Goal: Book appointment/travel/reservation

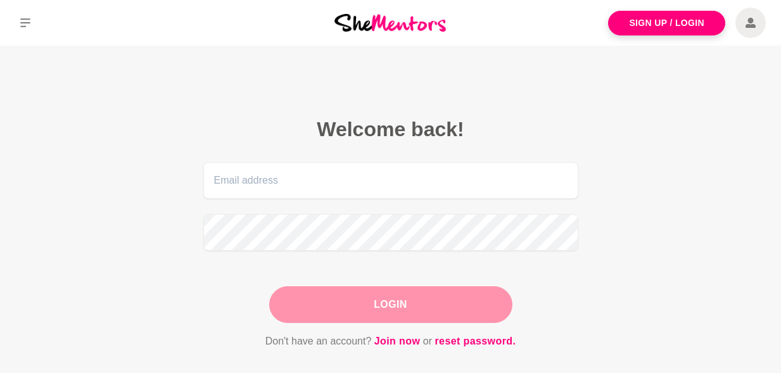
click at [349, 189] on input "email" at bounding box center [390, 180] width 375 height 37
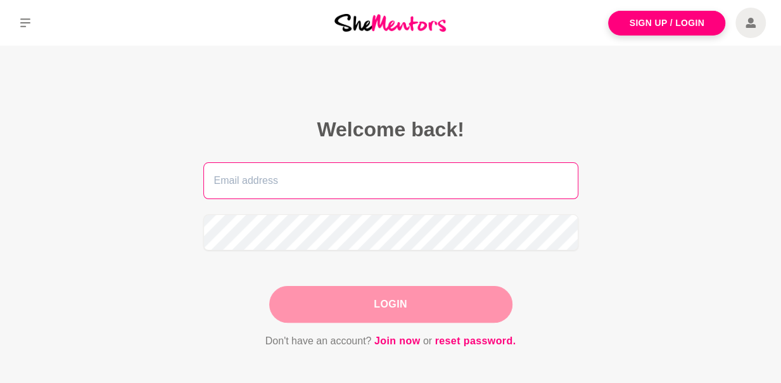
type input "[EMAIL_ADDRESS][DOMAIN_NAME]"
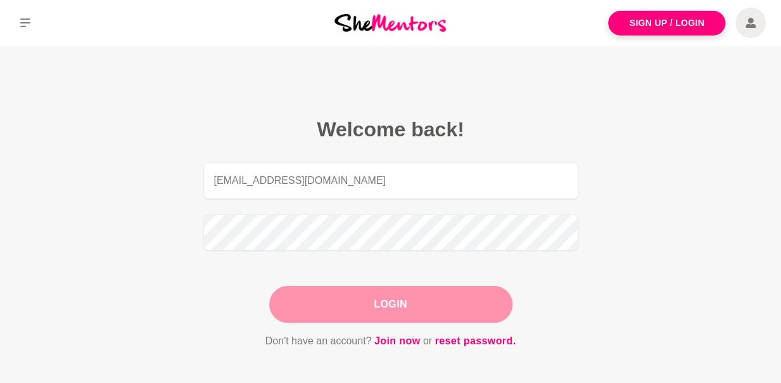
click at [320, 293] on button "Login" at bounding box center [390, 304] width 243 height 37
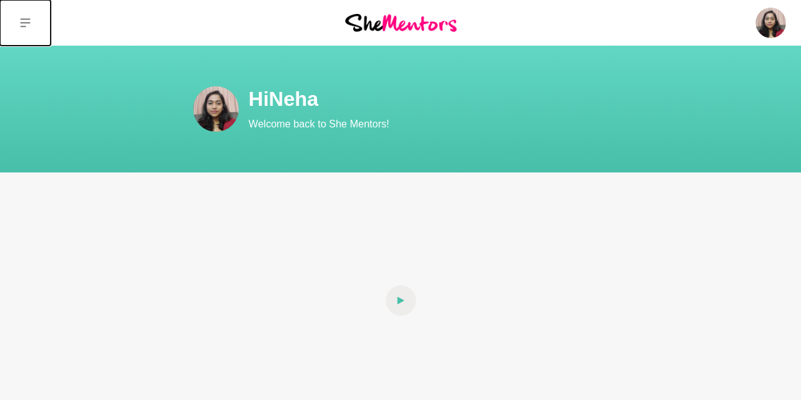
click at [28, 24] on icon at bounding box center [25, 23] width 10 height 10
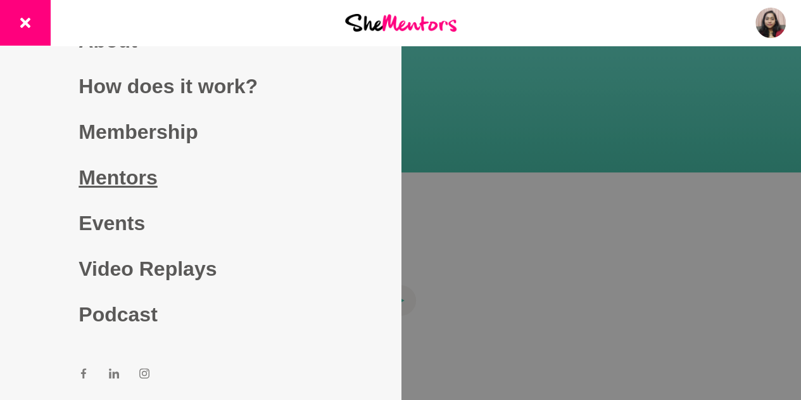
click at [101, 182] on link "Mentors" at bounding box center [200, 178] width 243 height 46
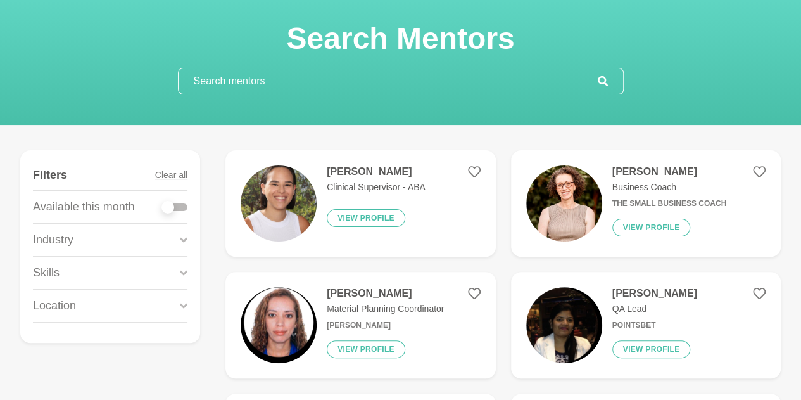
scroll to position [127, 0]
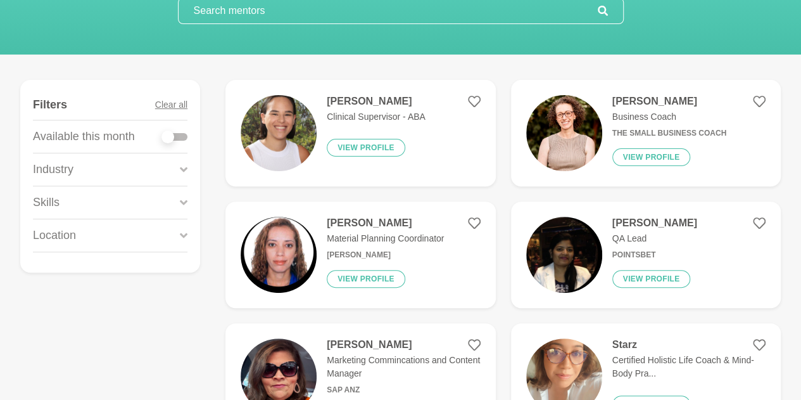
click at [103, 168] on div "Industry" at bounding box center [110, 169] width 155 height 32
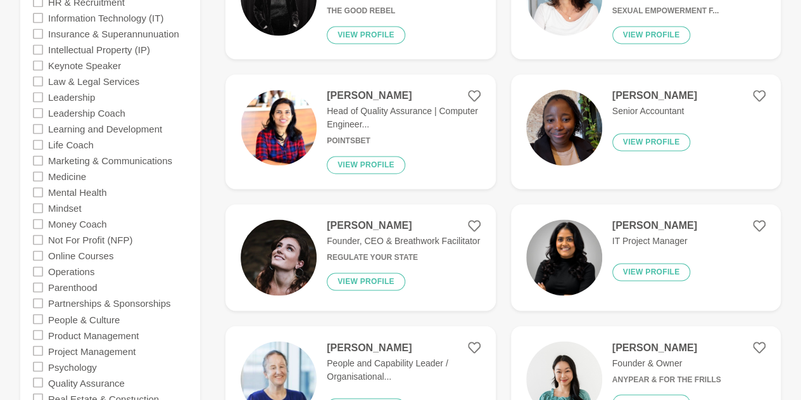
scroll to position [950, 0]
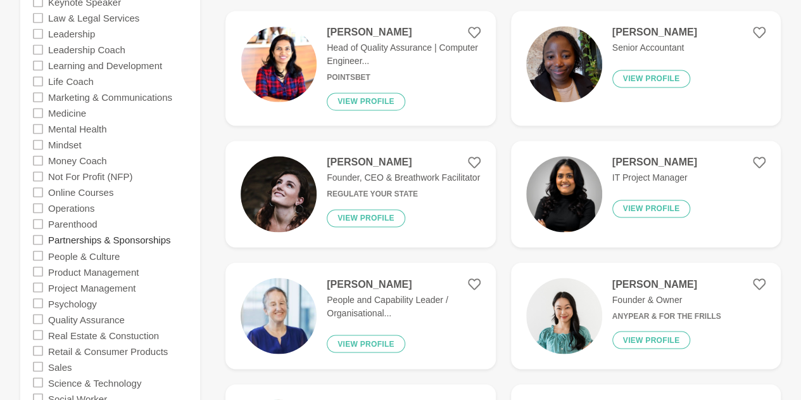
drag, startPoint x: 91, startPoint y: 226, endPoint x: 98, endPoint y: 243, distance: 17.9
click at [91, 226] on label "Parenthood" at bounding box center [72, 223] width 49 height 16
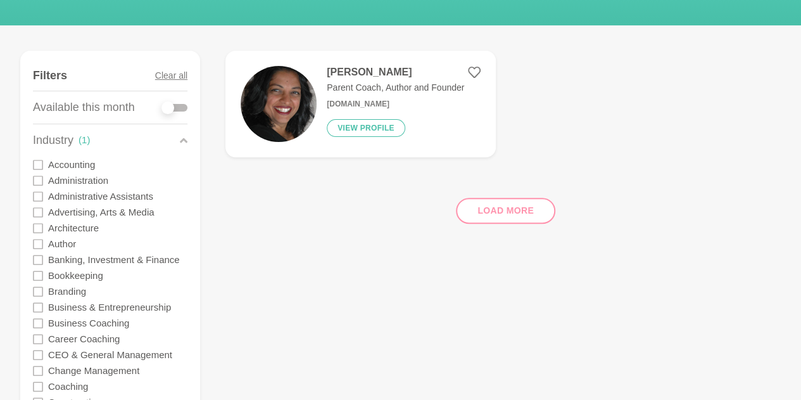
scroll to position [63, 0]
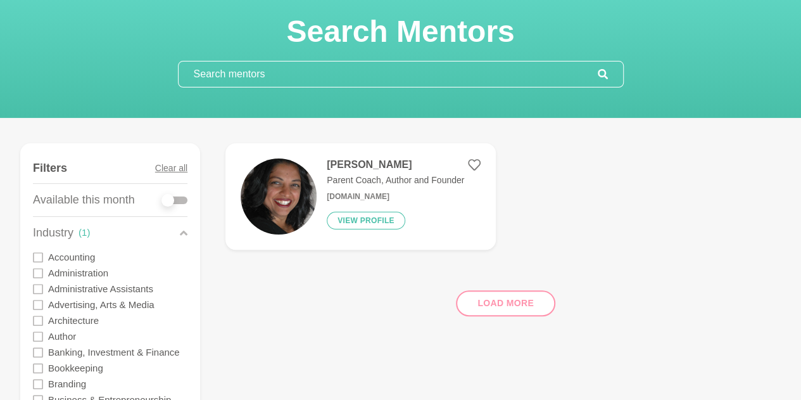
click at [348, 164] on h4 "[PERSON_NAME]" at bounding box center [395, 164] width 137 height 13
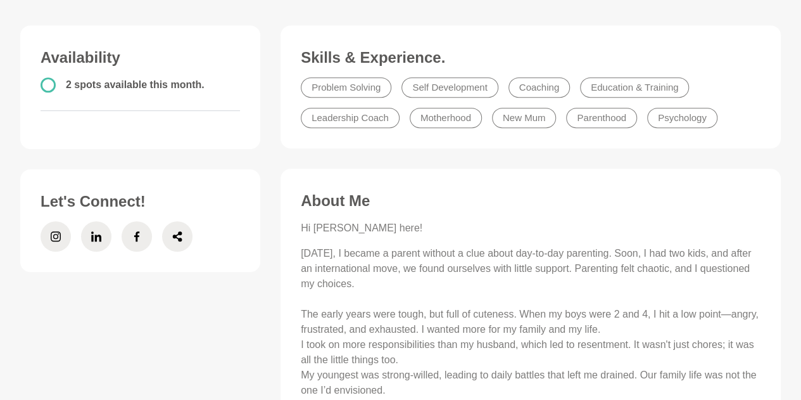
scroll to position [63, 0]
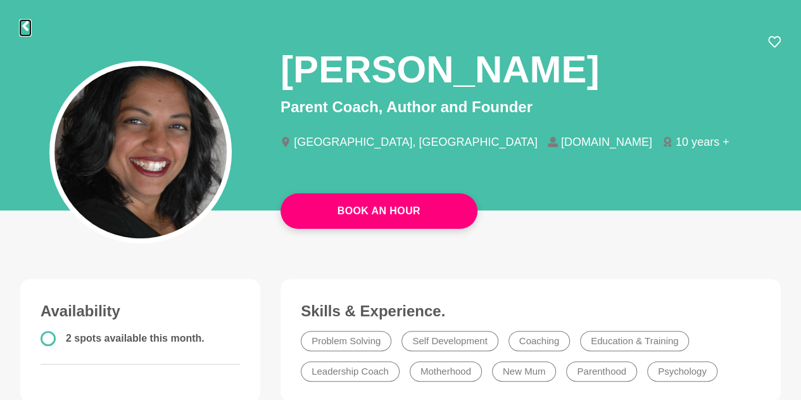
click at [28, 27] on icon at bounding box center [25, 26] width 10 height 10
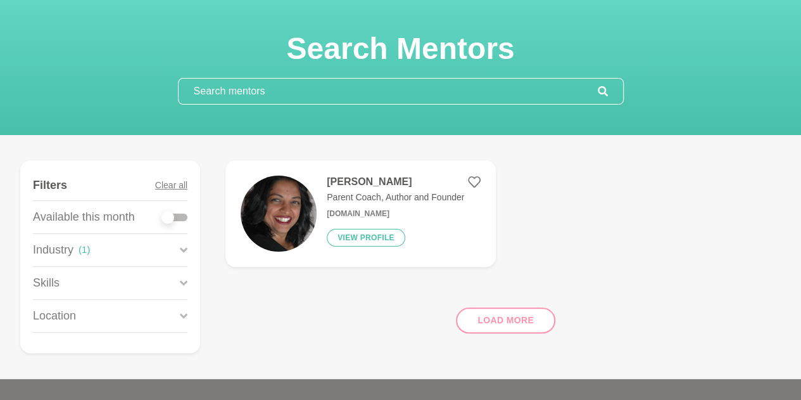
scroll to position [63, 0]
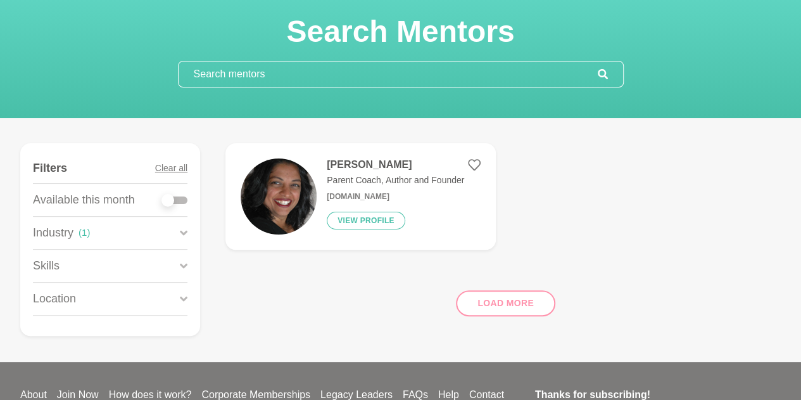
click at [187, 234] on icon at bounding box center [184, 232] width 8 height 17
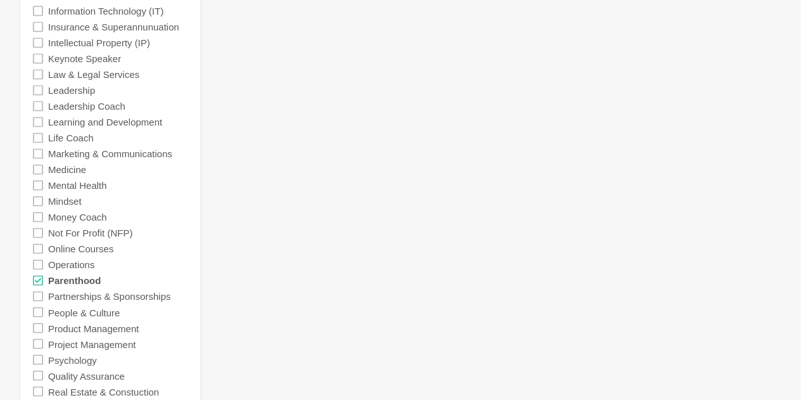
scroll to position [950, 0]
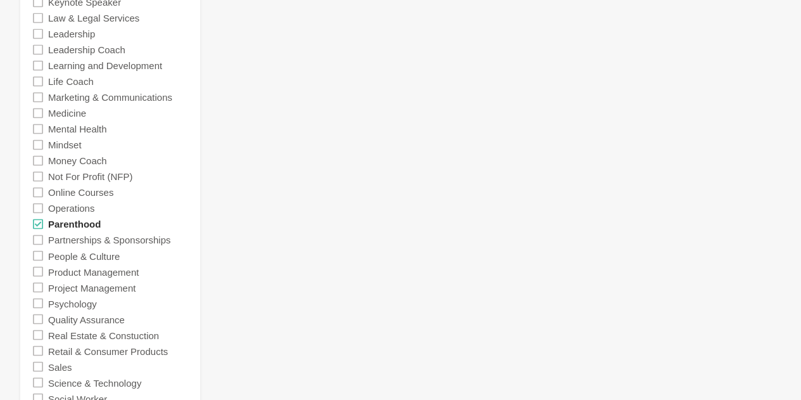
click at [93, 220] on label "Parenthood" at bounding box center [74, 223] width 53 height 16
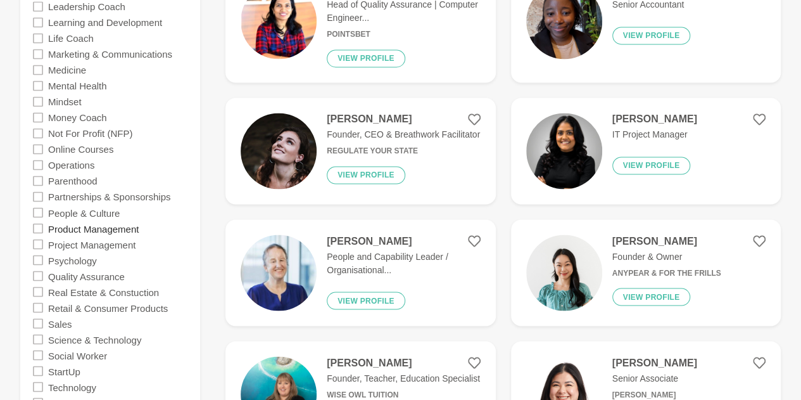
scroll to position [1013, 0]
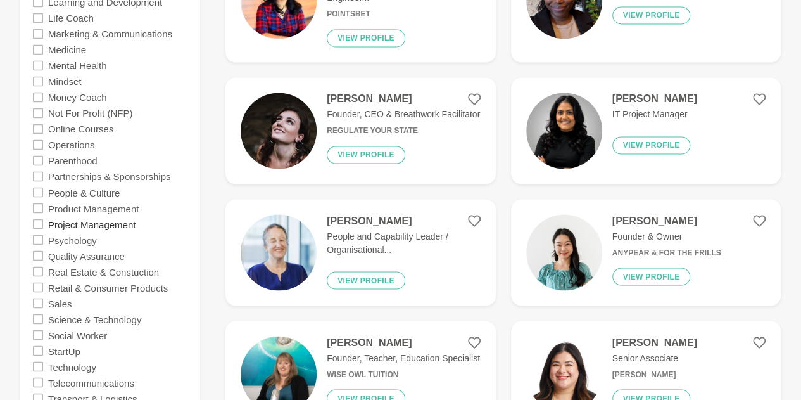
click at [126, 227] on label "Project Management" at bounding box center [91, 223] width 87 height 16
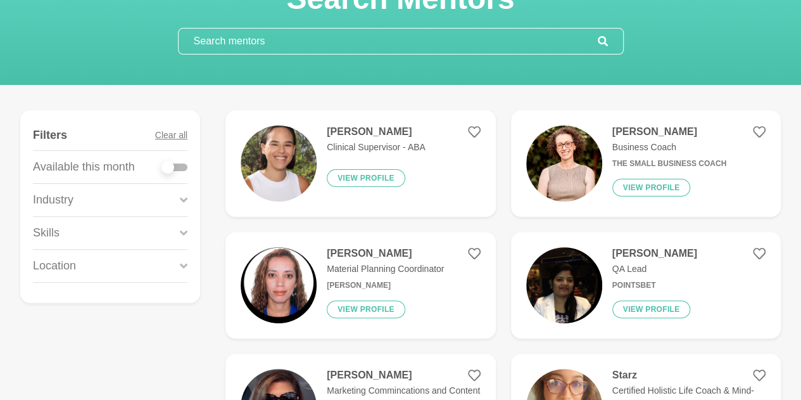
scroll to position [127, 0]
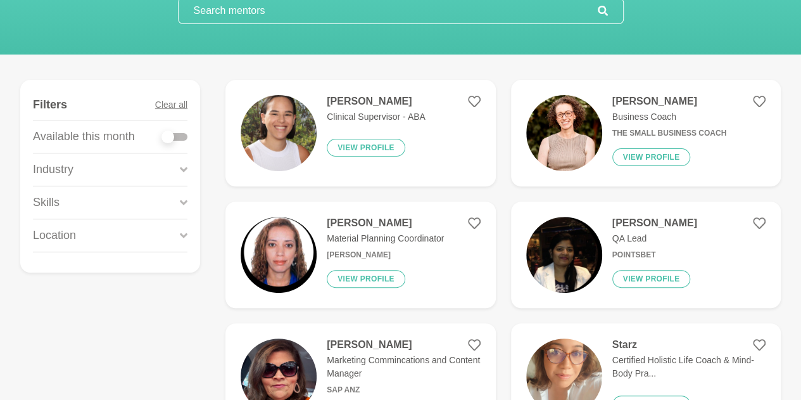
click at [188, 165] on figure "Filters Clear all Available this month Industry Accounting Administration Admin…" at bounding box center [110, 176] width 180 height 193
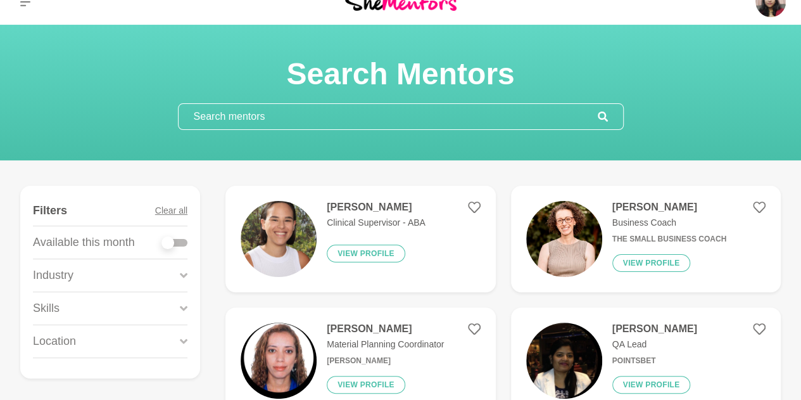
scroll to position [0, 0]
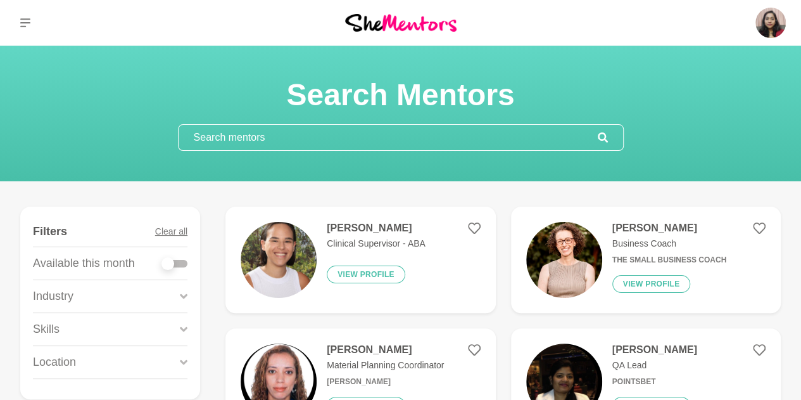
click at [181, 293] on icon at bounding box center [184, 295] width 8 height 5
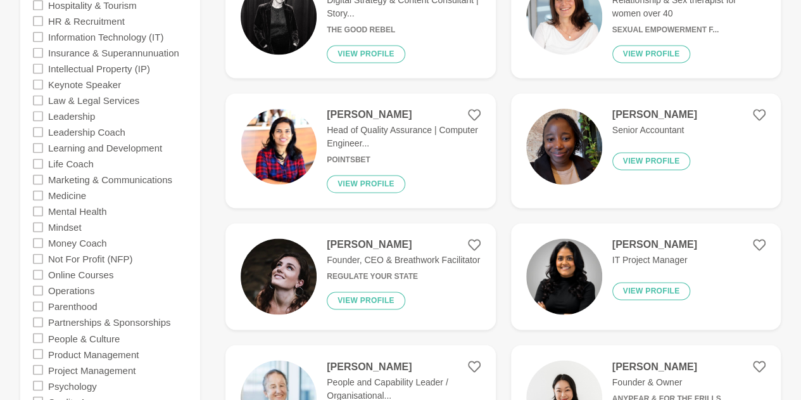
scroll to position [887, 0]
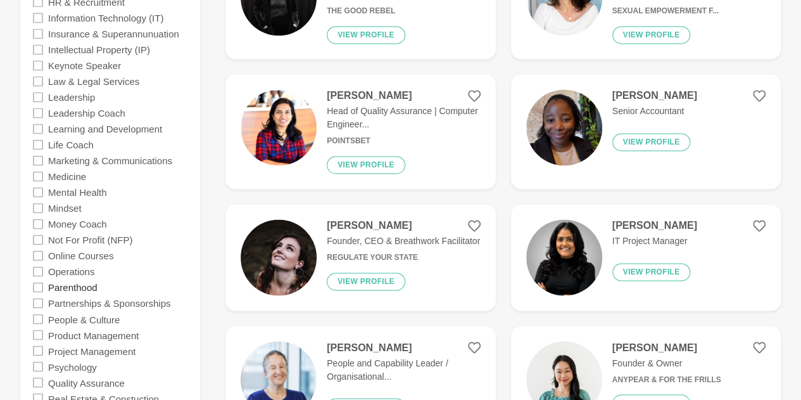
click at [92, 288] on label "Parenthood" at bounding box center [72, 287] width 49 height 16
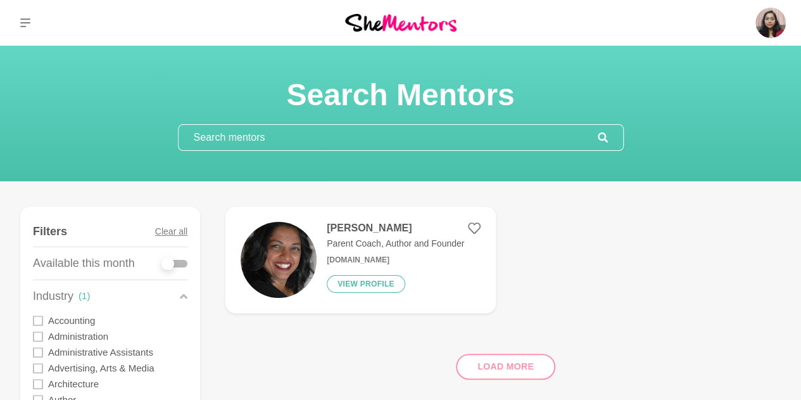
click at [319, 253] on div "[PERSON_NAME] Parent Coach, Author and Founder [DOMAIN_NAME] View profile" at bounding box center [391, 260] width 148 height 76
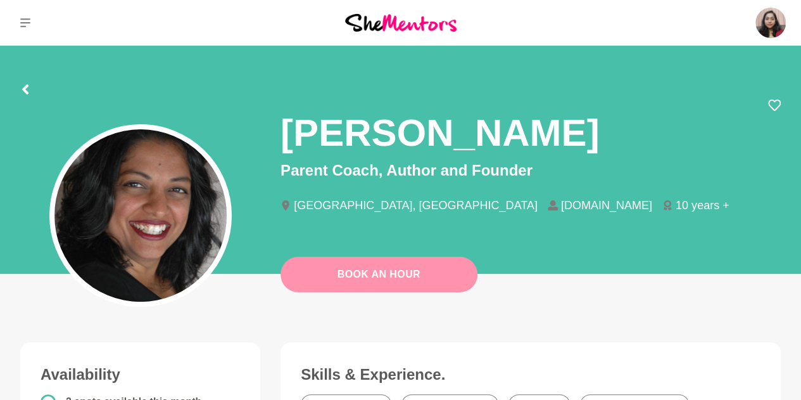
click at [364, 276] on link "Book An Hour" at bounding box center [379, 274] width 197 height 35
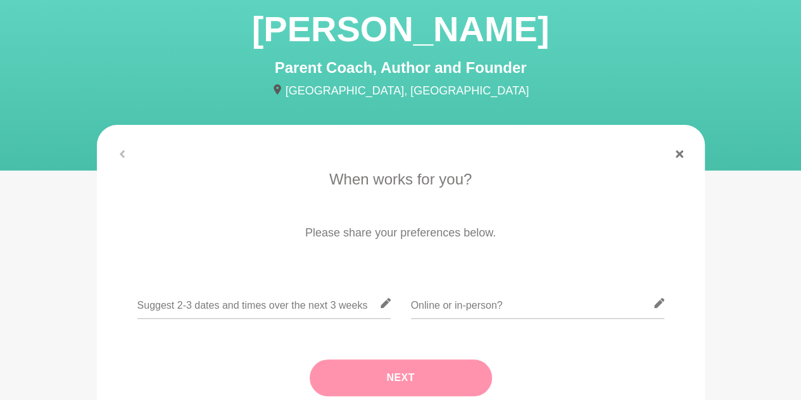
scroll to position [190, 0]
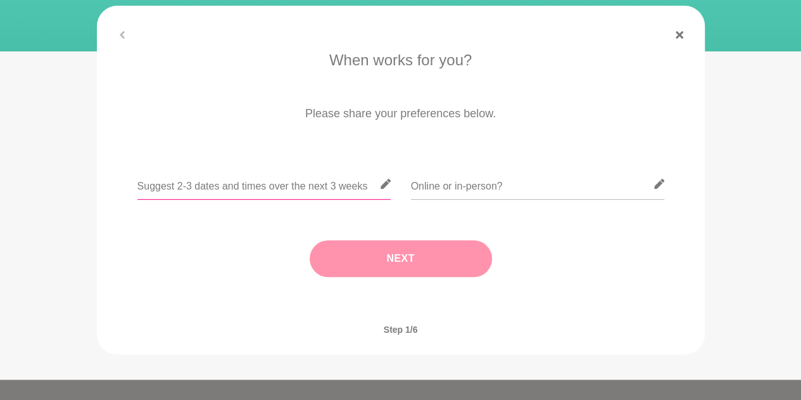
click at [300, 189] on input "text" at bounding box center [263, 183] width 253 height 31
click at [441, 192] on input "text" at bounding box center [537, 183] width 253 height 31
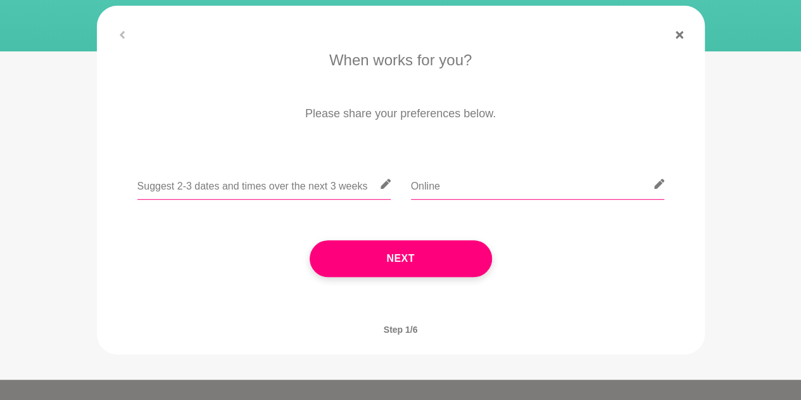
type input "Online"
click at [295, 186] on input "text" at bounding box center [263, 183] width 253 height 31
click at [225, 187] on input "text" at bounding box center [263, 183] width 253 height 31
click at [138, 189] on input "[DATE] or [DATE] until 2pm" at bounding box center [263, 183] width 253 height 31
type input "[DATE] or [DATE] until 2pm"
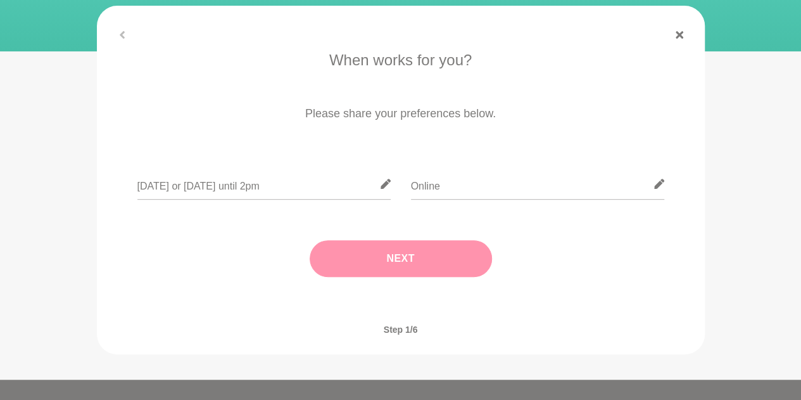
click at [424, 253] on button "Next" at bounding box center [401, 258] width 182 height 37
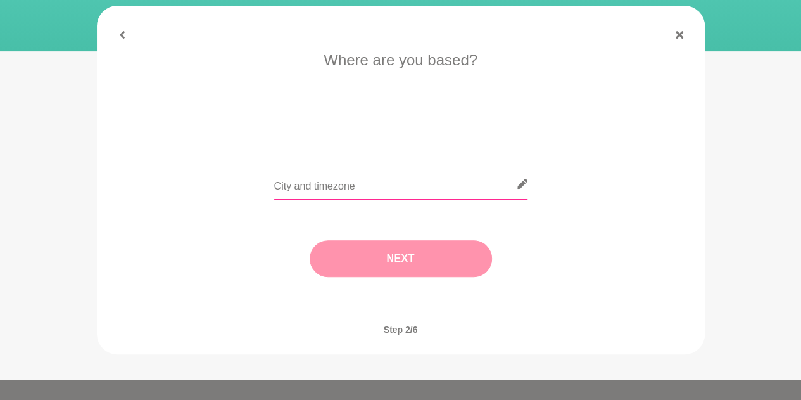
click at [390, 187] on input "text" at bounding box center [400, 183] width 253 height 31
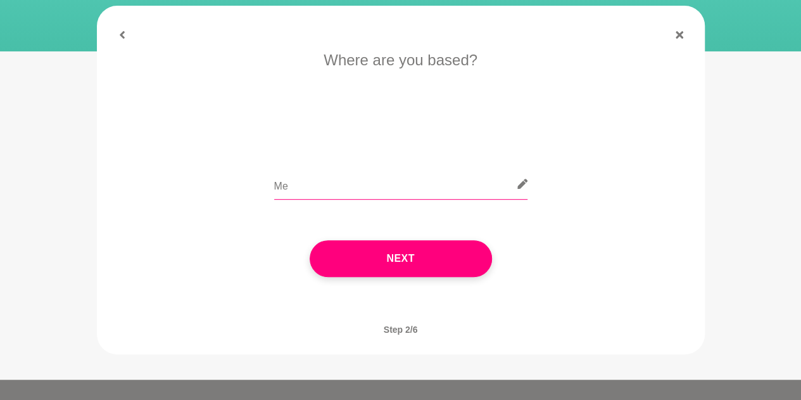
type input "M"
type input "AEST"
click at [124, 36] on icon at bounding box center [122, 35] width 8 height 8
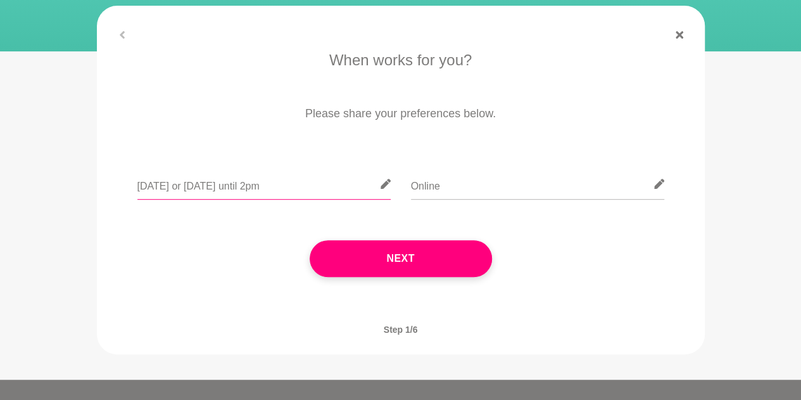
click at [244, 193] on input "[DATE] or [DATE] until 2pm" at bounding box center [263, 183] width 253 height 31
click at [238, 188] on input "[DATE] or [DATE] until 2pm" at bounding box center [263, 183] width 253 height 31
click at [323, 188] on input "[DATE] or [DATE] between 10am to 2pm" at bounding box center [263, 183] width 253 height 31
click at [220, 188] on input "[DATE] or [DATE] between 10am to 2pm" at bounding box center [263, 183] width 253 height 31
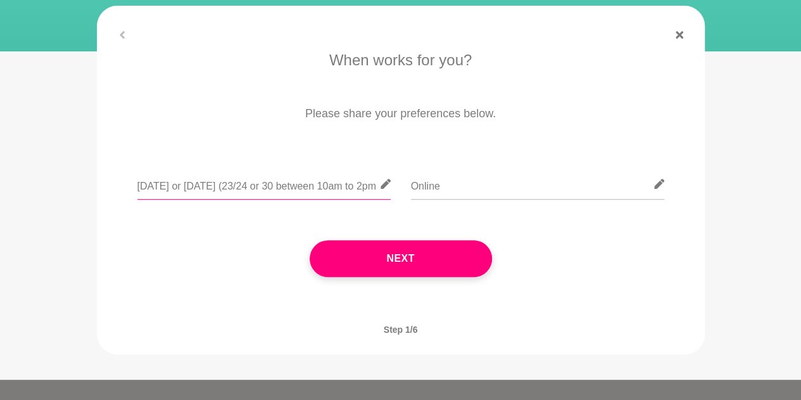
click at [279, 189] on input "[DATE] or [DATE] (23/24 or 30 between 10am to 2pm" at bounding box center [263, 183] width 253 height 31
click at [179, 188] on input "[DATE] or [DATE] (23/24 or 30/31) between 10am to 2pm" at bounding box center [263, 183] width 253 height 31
type input "[DATE] (16/23/30 Oct) or [DATE] ([DATE] ) between 10am to 2pm"
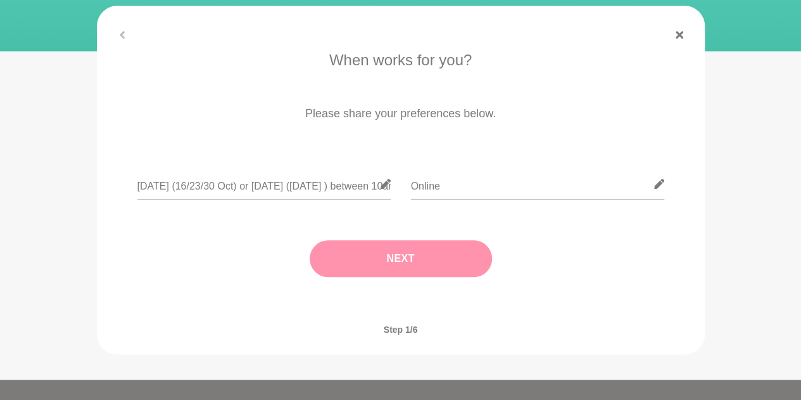
click at [364, 269] on button "Next" at bounding box center [401, 258] width 182 height 37
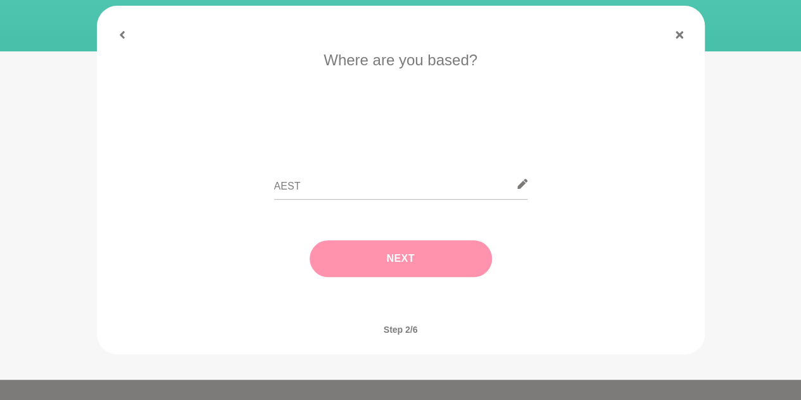
click at [359, 270] on button "Next" at bounding box center [401, 258] width 182 height 37
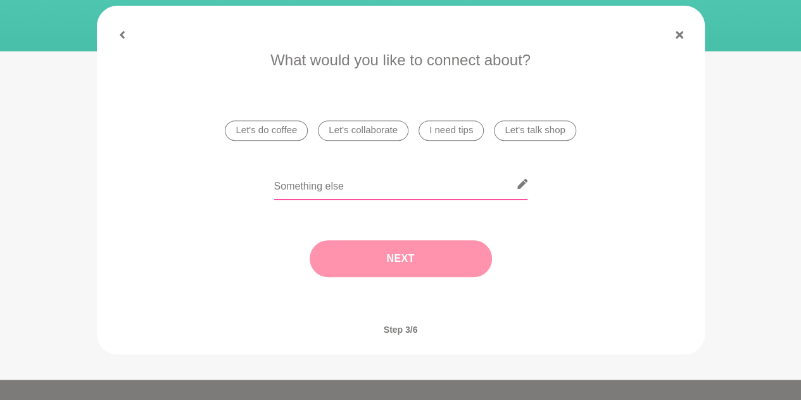
click at [375, 197] on input "text" at bounding box center [400, 183] width 253 height 31
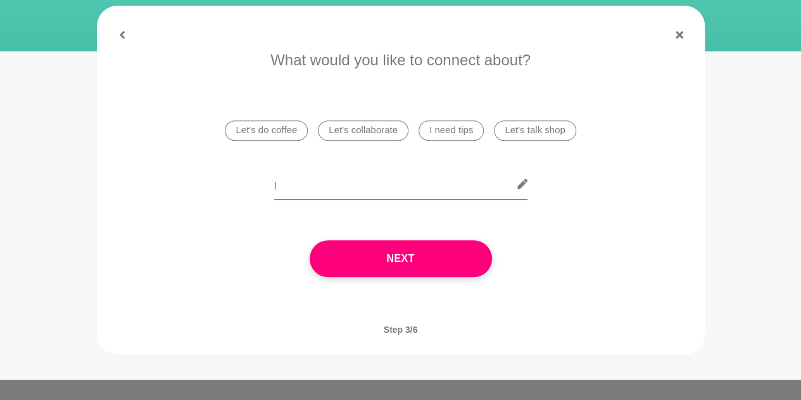
type input "I"
type input "My teenage daughter is going through mental health issues as not able to regula…"
paste input "My teenage daughter is struggling with her mental health and finding it difficu…"
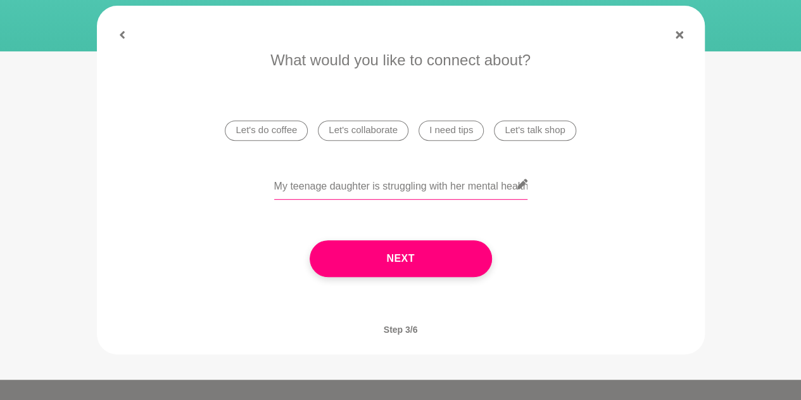
scroll to position [0, 1019]
type input "My teenage daughter is struggling with her mental health and finding it difficu…"
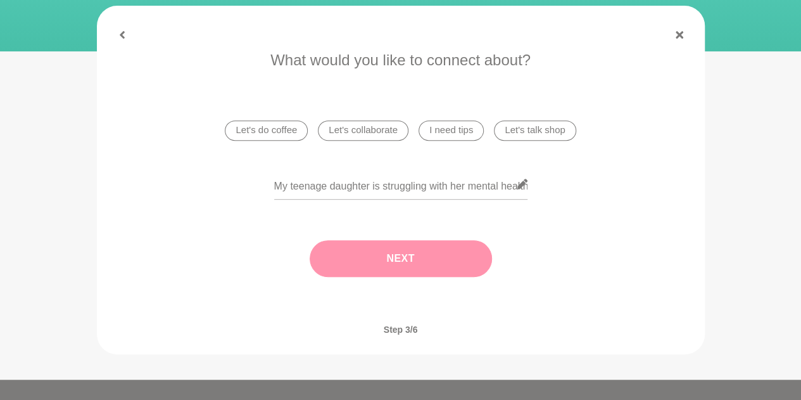
click at [396, 256] on button "Next" at bounding box center [401, 258] width 182 height 37
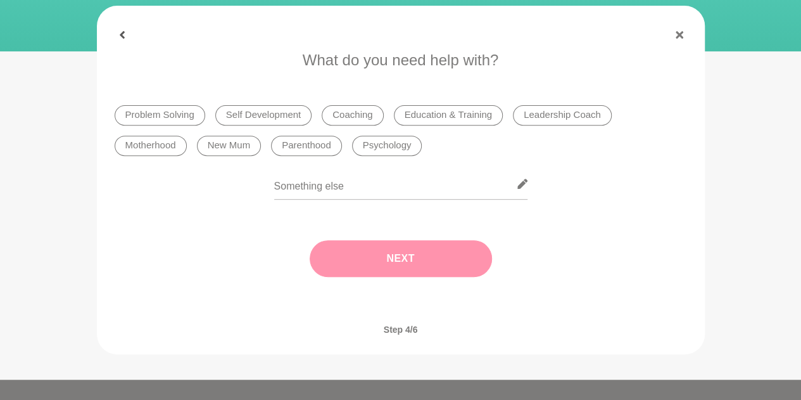
click at [127, 35] on button at bounding box center [122, 35] width 30 height 8
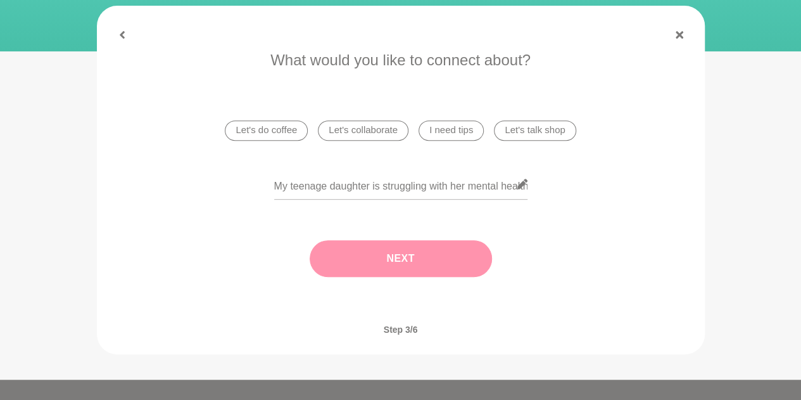
click at [348, 262] on button "Next" at bounding box center [401, 258] width 182 height 37
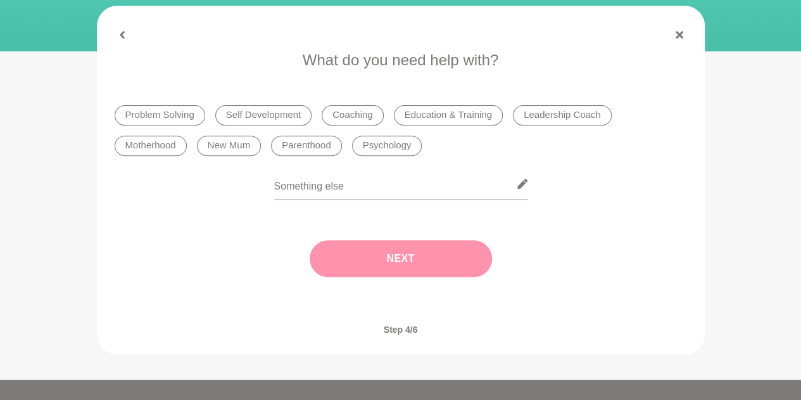
click at [348, 262] on div "Next" at bounding box center [401, 258] width 573 height 87
click at [316, 150] on li "Parenthood" at bounding box center [306, 146] width 71 height 20
click at [332, 258] on button "Next" at bounding box center [401, 258] width 182 height 37
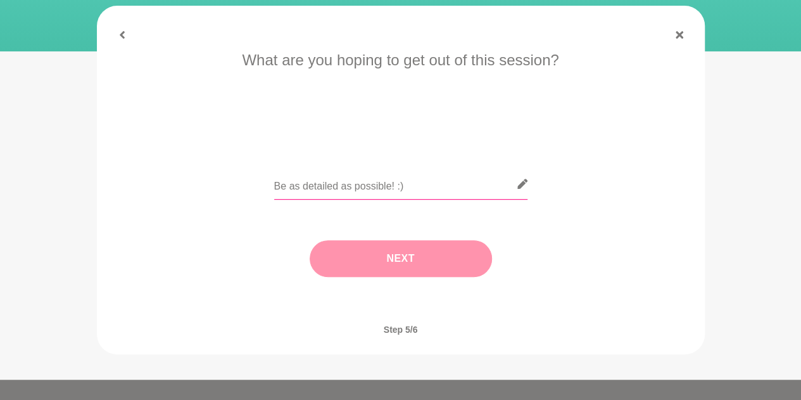
drag, startPoint x: 429, startPoint y: 191, endPoint x: 271, endPoint y: 189, distance: 158.4
click at [271, 189] on div at bounding box center [401, 191] width 573 height 46
paste input "My teenage daughter is struggling with her mental health and finding it difficu…"
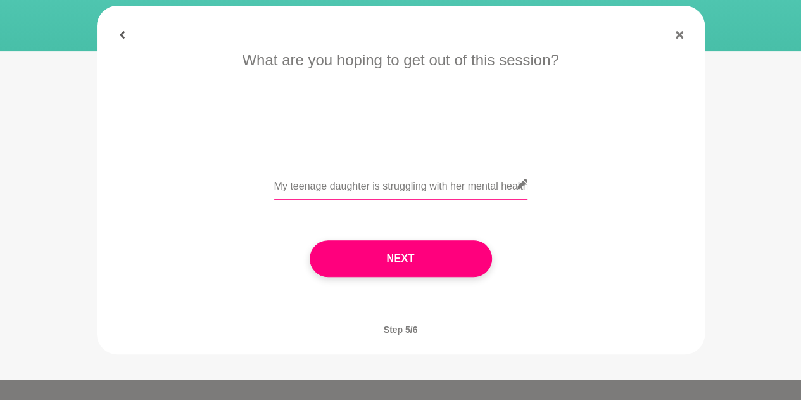
type input "My teenage daughter is struggling with her mental health and finding it difficu…"
click at [127, 34] on button at bounding box center [122, 35] width 30 height 8
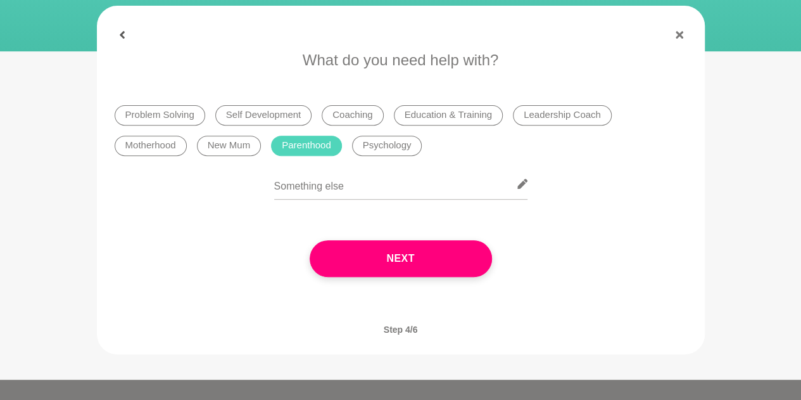
click at [123, 32] on icon at bounding box center [122, 35] width 5 height 8
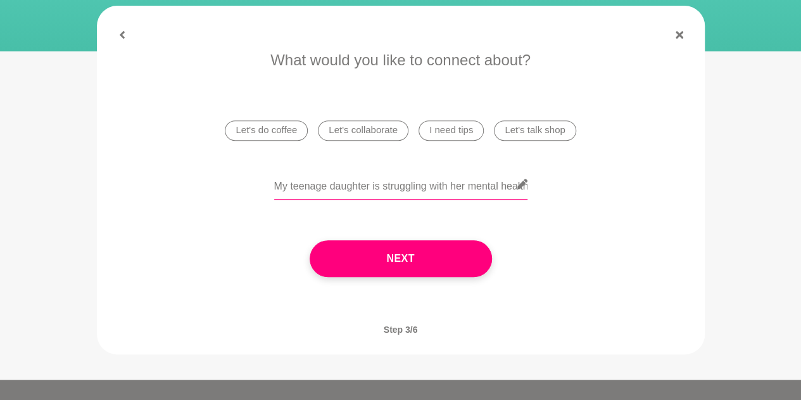
click at [361, 191] on input "My teenage daughter is struggling with her mental health and finding it difficu…" at bounding box center [400, 183] width 253 height 31
paste input "has difficulty regulating her emotions. She shows self-harming tendencies, ofte…"
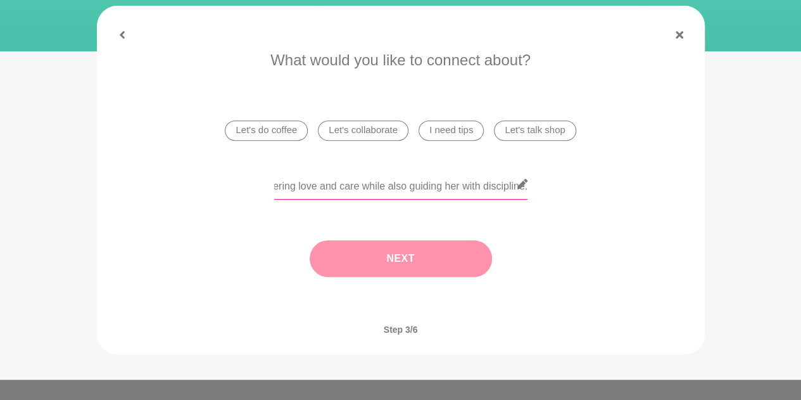
type input "My teenage daughter is struggling with her mental health and has difficulty reg…"
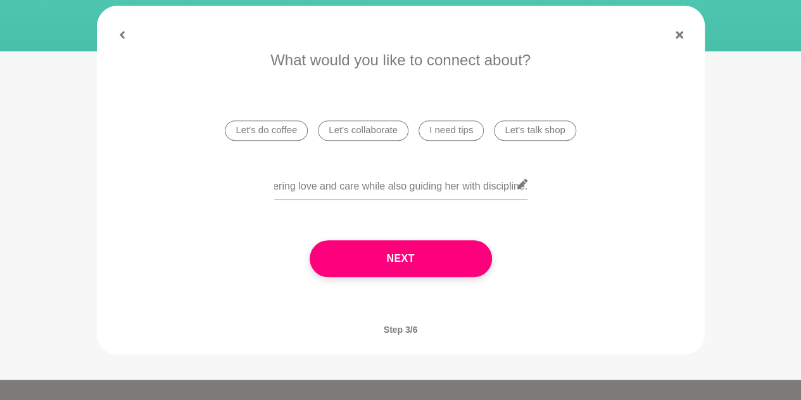
scroll to position [0, 0]
click at [416, 255] on button "Next" at bounding box center [401, 258] width 182 height 37
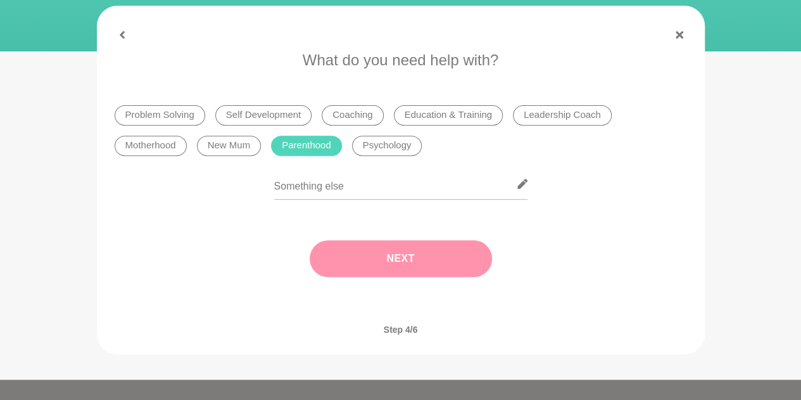
click at [416, 254] on button "Next" at bounding box center [401, 258] width 182 height 37
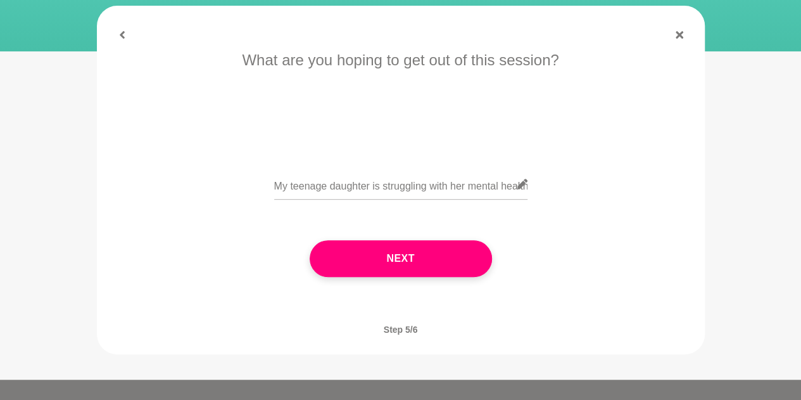
click at [416, 254] on button "Next" at bounding box center [401, 258] width 182 height 37
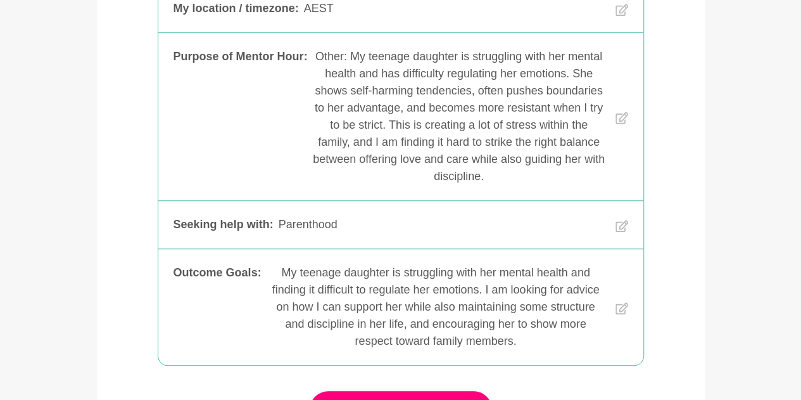
scroll to position [380, 0]
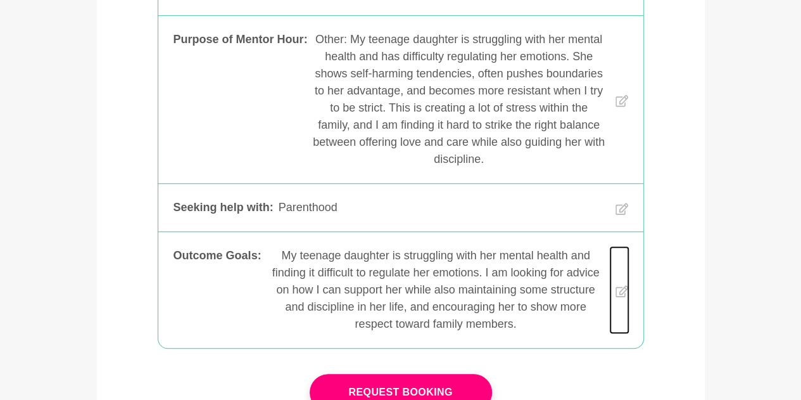
click at [626, 293] on icon at bounding box center [622, 291] width 13 height 83
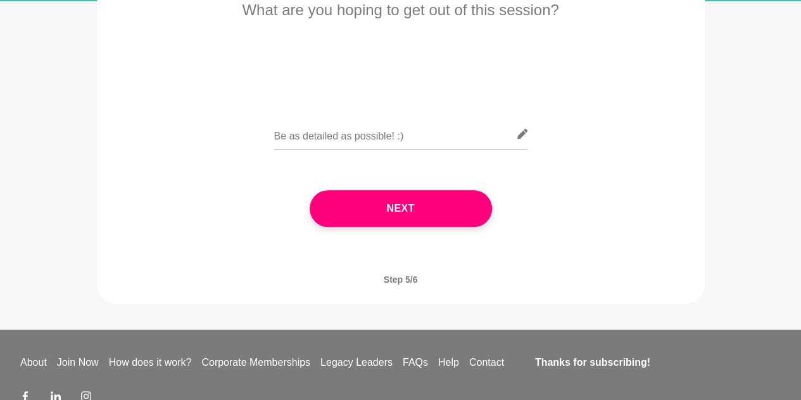
scroll to position [210, 0]
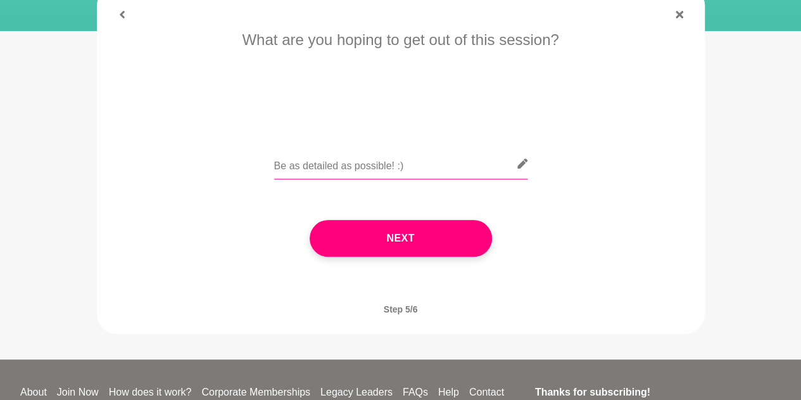
drag, startPoint x: 336, startPoint y: 162, endPoint x: 341, endPoint y: 177, distance: 15.6
click at [336, 163] on input "text" at bounding box center [400, 163] width 253 height 31
paste input "I am looking for advice on how I can support her while also maintaining some st…"
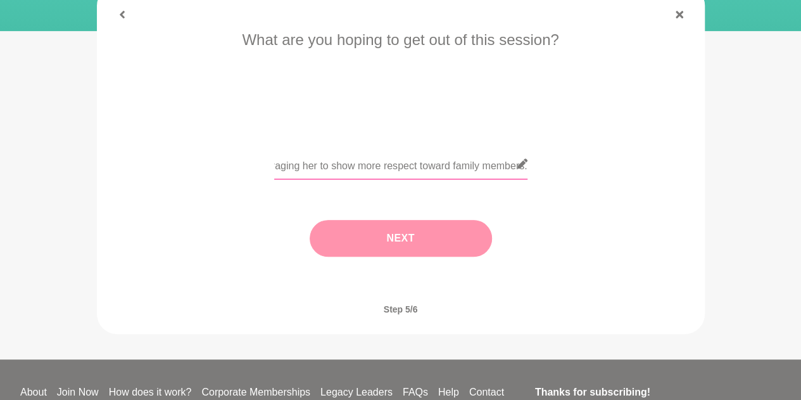
type input "I am looking for advice on how I can support her while also maintaining some st…"
click at [405, 234] on button "Next" at bounding box center [401, 238] width 182 height 37
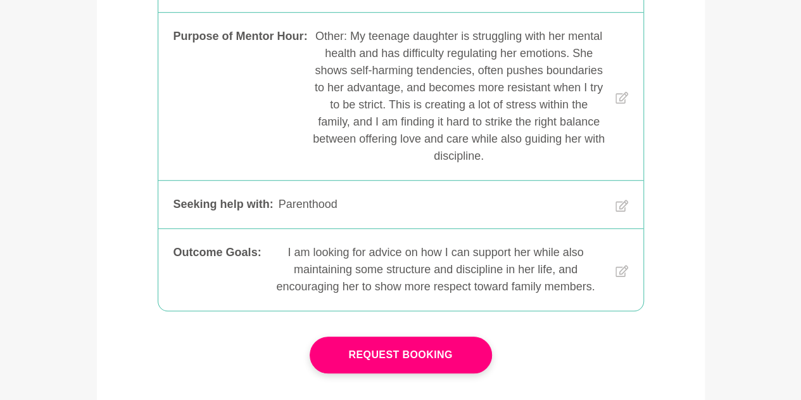
scroll to position [464, 0]
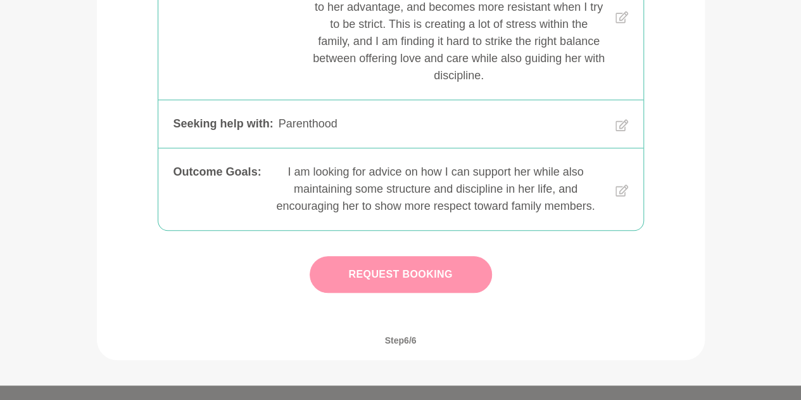
click at [433, 269] on button "Request Booking" at bounding box center [401, 274] width 182 height 37
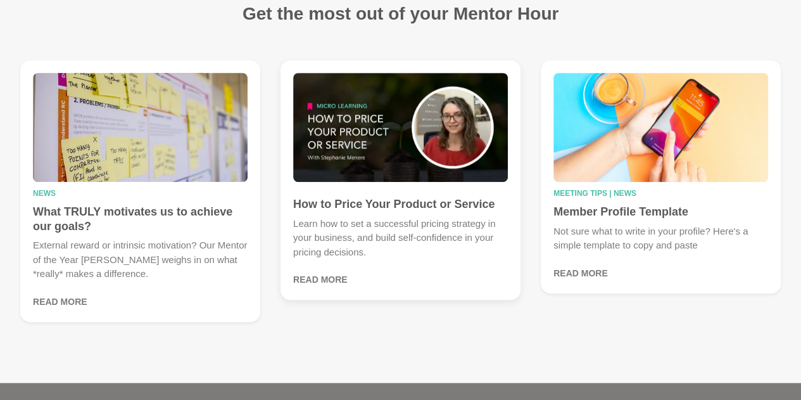
scroll to position [380, 0]
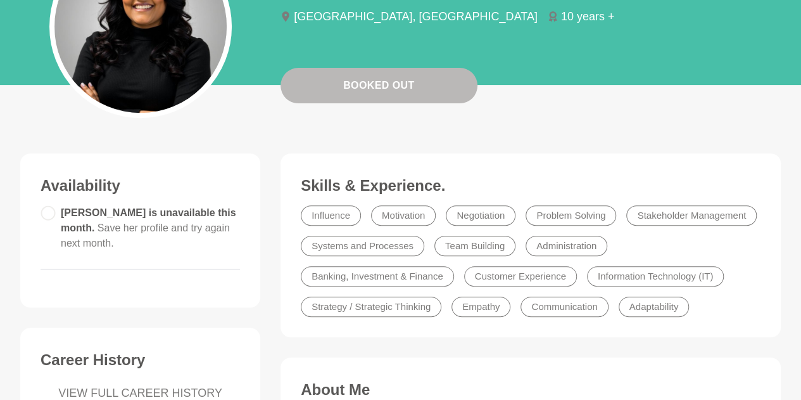
scroll to position [190, 0]
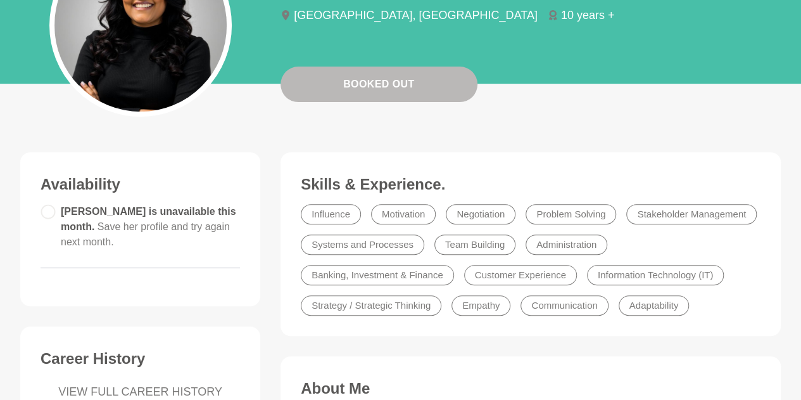
click at [54, 213] on circle at bounding box center [47, 211] width 13 height 13
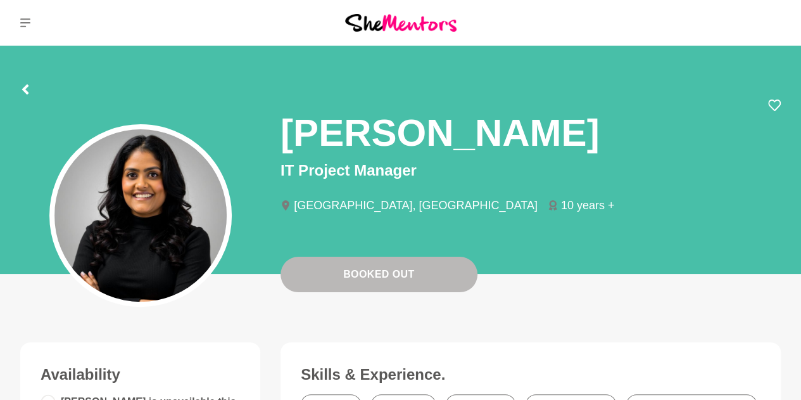
scroll to position [127, 0]
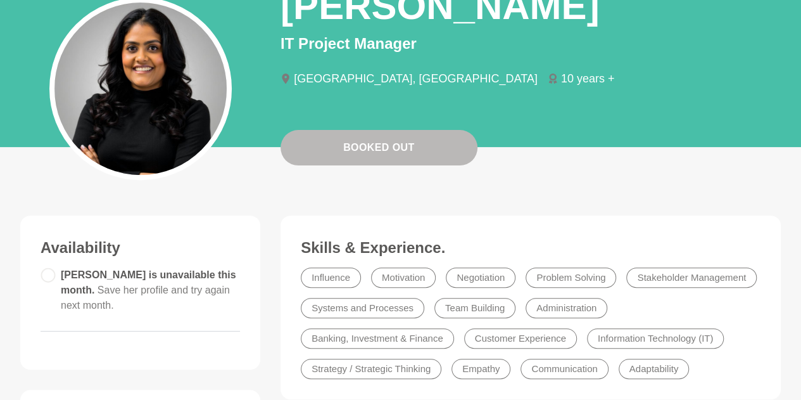
click at [47, 277] on circle at bounding box center [47, 274] width 13 height 13
click at [52, 280] on circle at bounding box center [47, 274] width 13 height 13
click at [428, 163] on main "Booked Out Pretti Amin IT Project Manager Sydney, Australia 10 years + Pretti A…" at bounding box center [400, 358] width 801 height 878
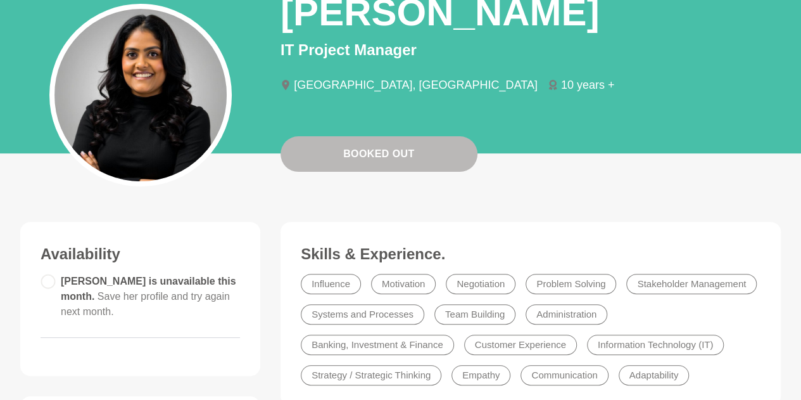
scroll to position [0, 0]
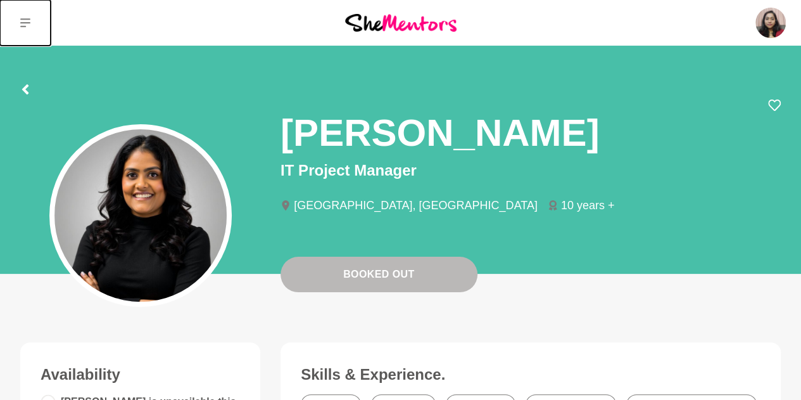
click at [22, 22] on icon at bounding box center [25, 22] width 10 height 9
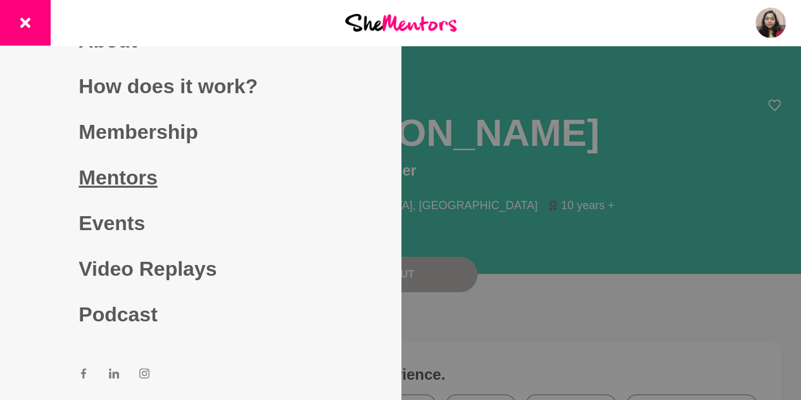
click at [94, 182] on link "Mentors" at bounding box center [200, 178] width 243 height 46
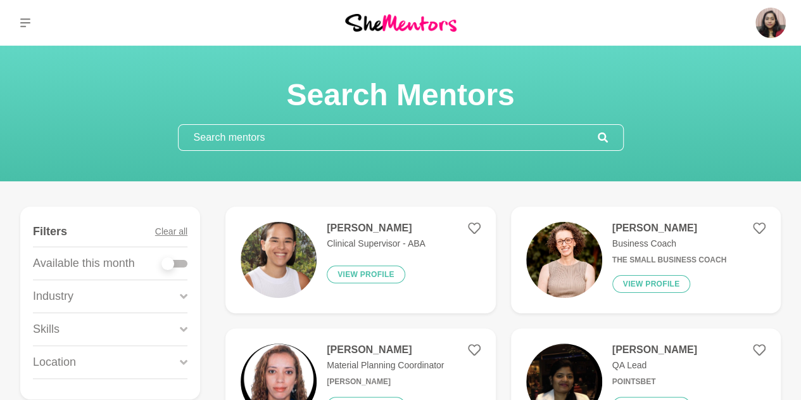
scroll to position [253, 0]
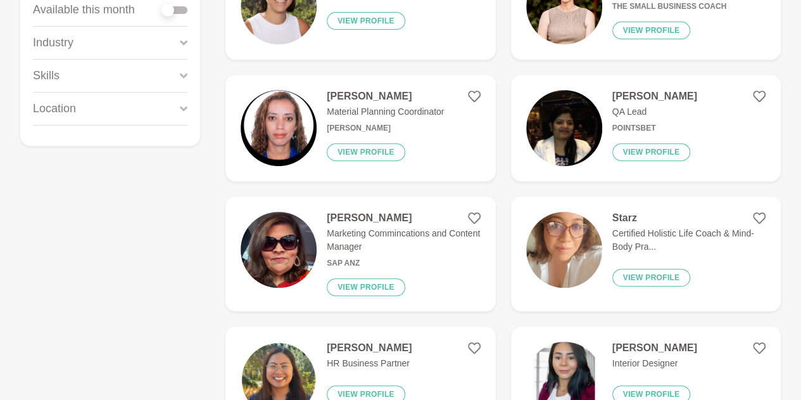
click at [183, 41] on icon at bounding box center [184, 42] width 8 height 5
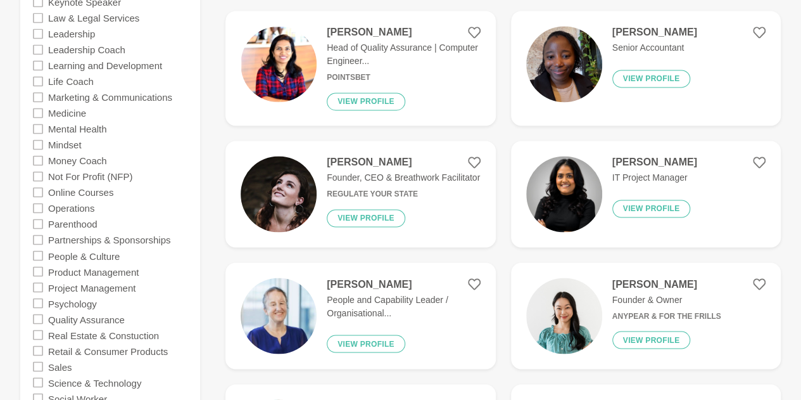
scroll to position [1267, 0]
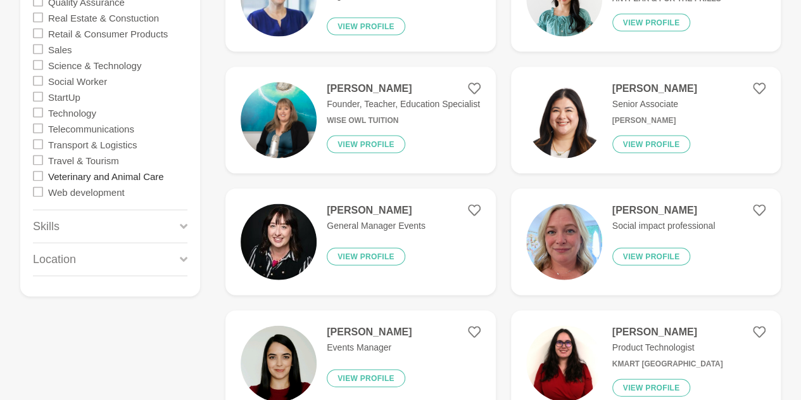
click at [129, 174] on label "Veterinary and Animal Care" at bounding box center [106, 176] width 116 height 16
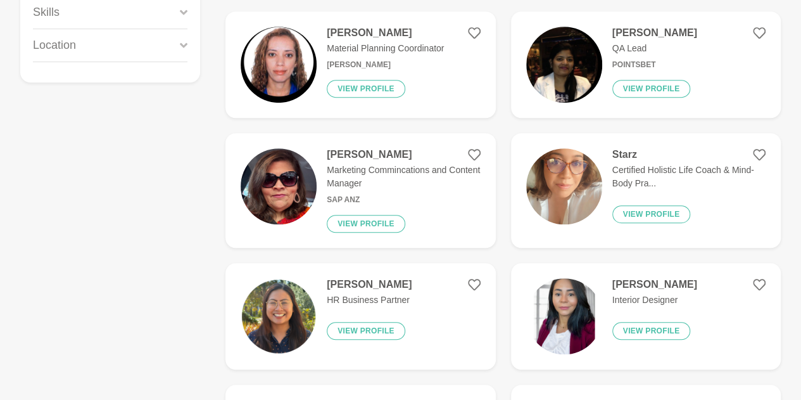
scroll to position [253, 0]
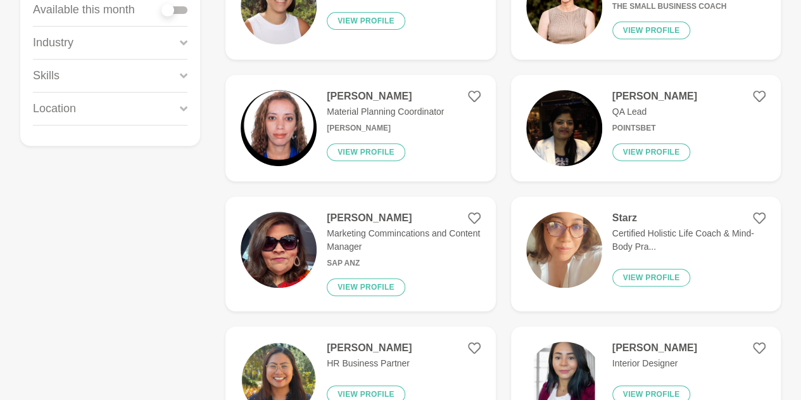
click at [184, 40] on icon at bounding box center [184, 42] width 8 height 17
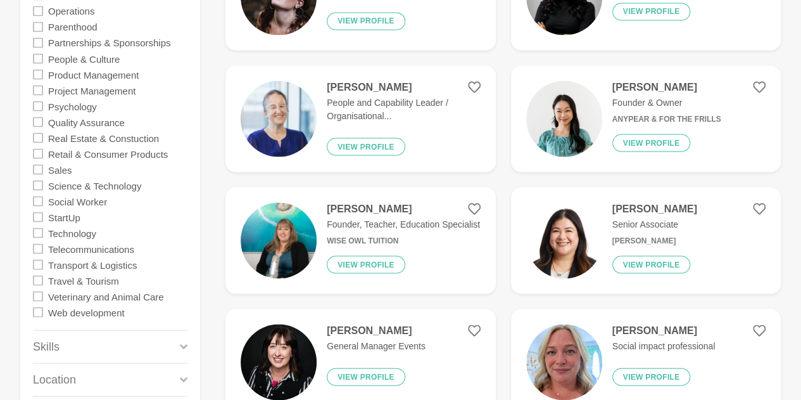
scroll to position [1203, 0]
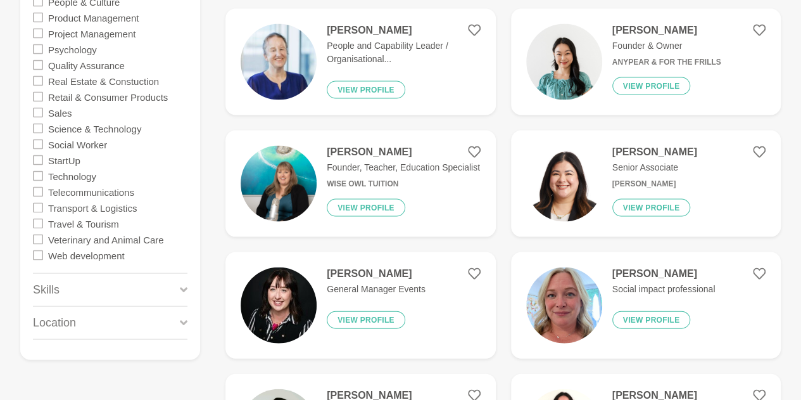
click at [38, 234] on icon at bounding box center [38, 239] width 10 height 10
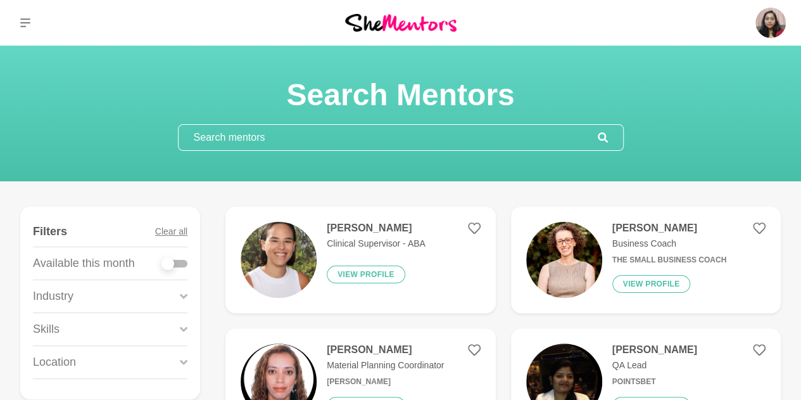
click at [84, 295] on div "Industry" at bounding box center [110, 296] width 155 height 32
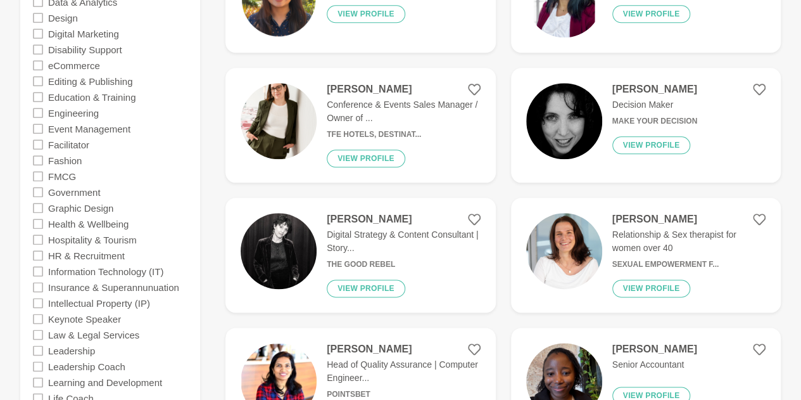
scroll to position [887, 0]
